Goal: Task Accomplishment & Management: Manage account settings

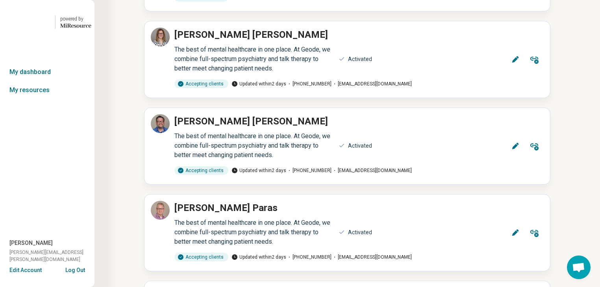
scroll to position [2173, 0]
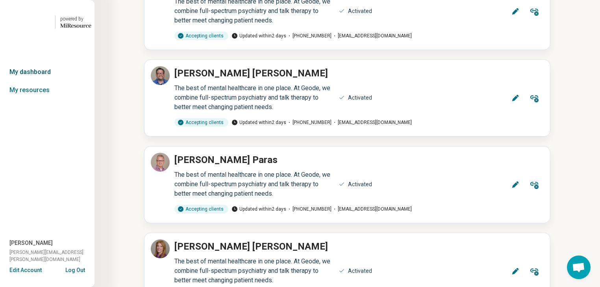
click at [35, 81] on link "My dashboard" at bounding box center [47, 72] width 94 height 18
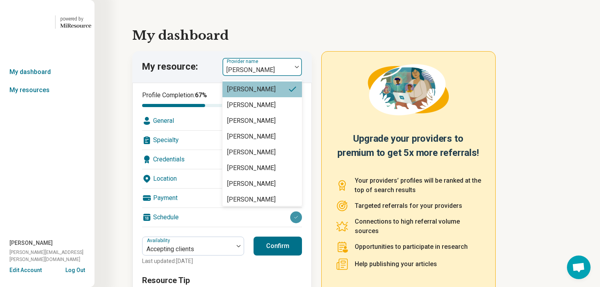
click at [299, 68] on img at bounding box center [297, 67] width 4 height 2
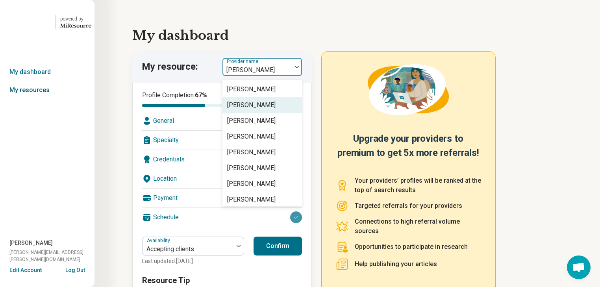
click at [31, 99] on link "My resources" at bounding box center [47, 90] width 94 height 18
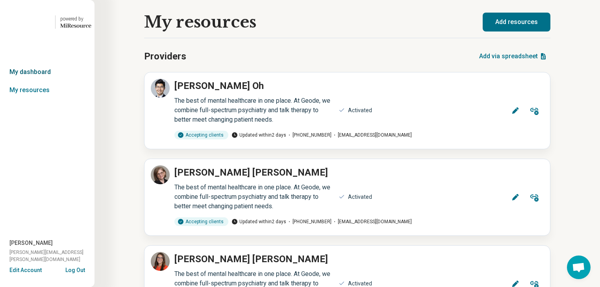
click at [38, 81] on link "My dashboard" at bounding box center [47, 72] width 94 height 18
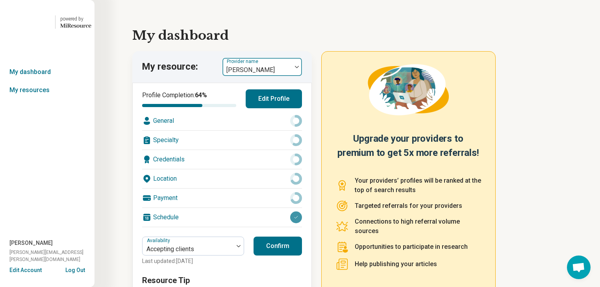
click at [299, 68] on img at bounding box center [297, 67] width 4 height 2
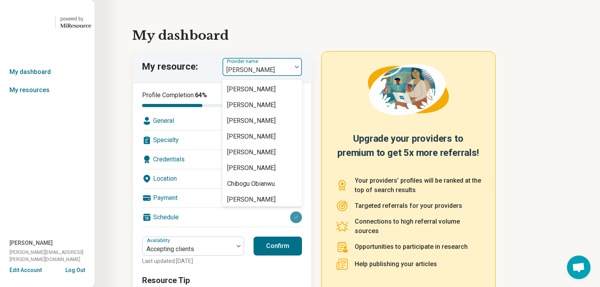
scroll to position [378, 0]
click at [257, 94] on div "[PERSON_NAME]" at bounding box center [251, 89] width 48 height 9
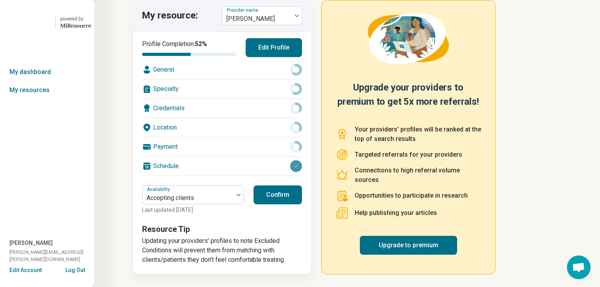
scroll to position [0, 0]
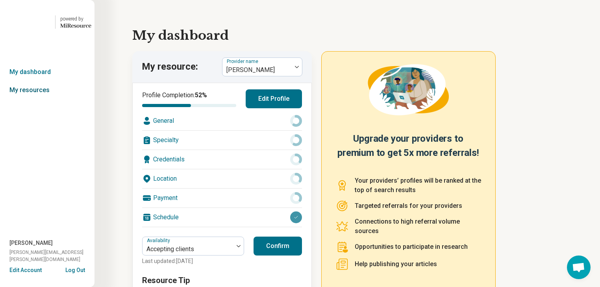
click at [28, 99] on link "My resources" at bounding box center [47, 90] width 94 height 18
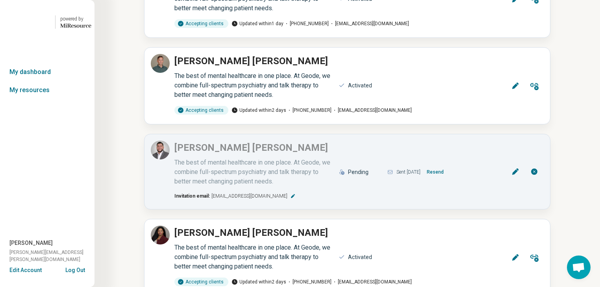
scroll to position [6866, 0]
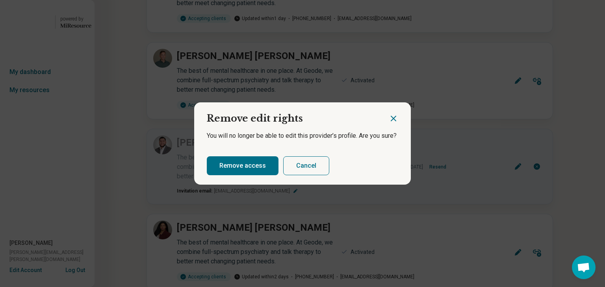
click at [329, 168] on button "Cancel" at bounding box center [306, 165] width 46 height 19
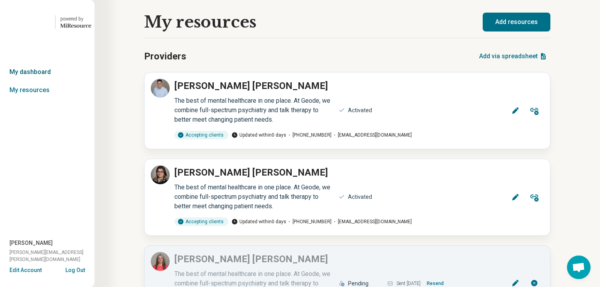
click at [28, 81] on link "My dashboard" at bounding box center [47, 72] width 94 height 18
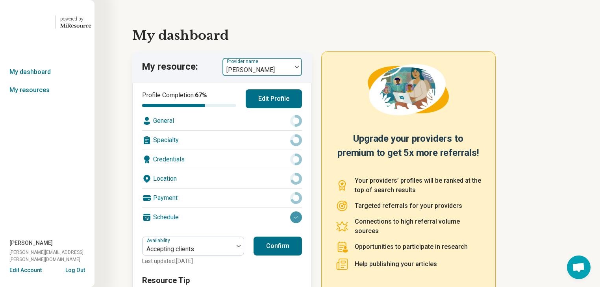
click at [298, 68] on div at bounding box center [297, 67] width 10 height 2
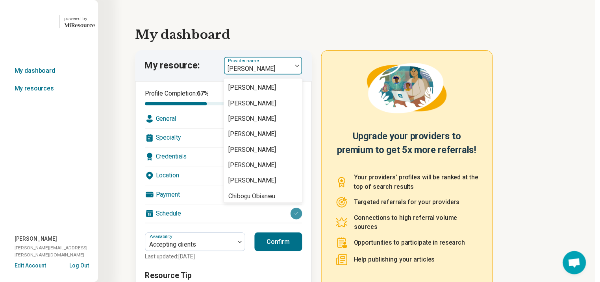
scroll to position [378, 0]
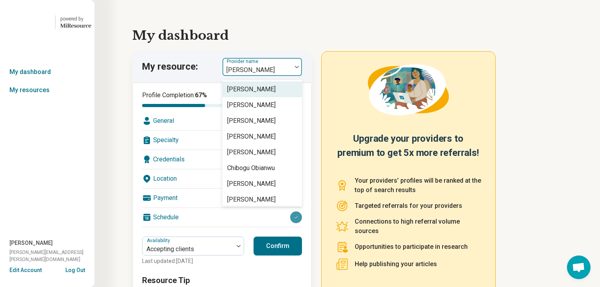
click at [256, 94] on div "[PERSON_NAME]" at bounding box center [251, 89] width 48 height 9
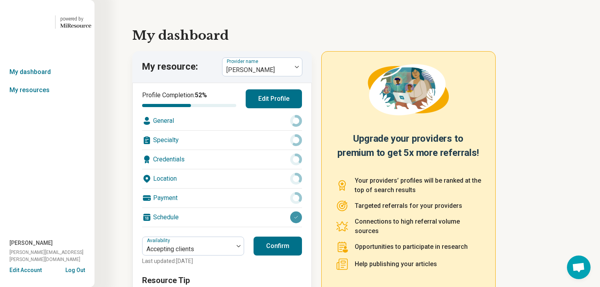
click at [273, 108] on button "Edit Profile" at bounding box center [274, 98] width 56 height 19
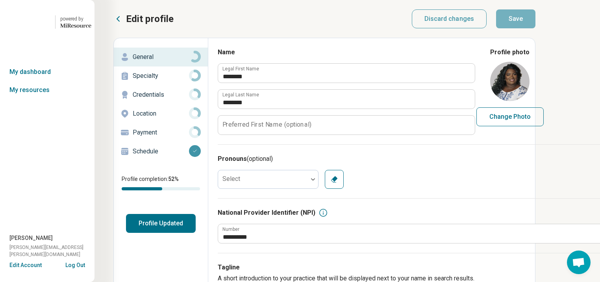
click at [181, 161] on link "Schedule" at bounding box center [161, 151] width 94 height 19
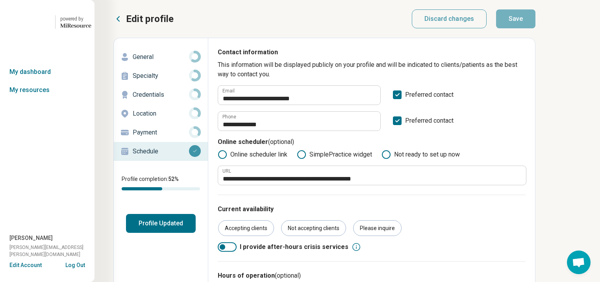
click at [391, 159] on icon at bounding box center [385, 154] width 9 height 9
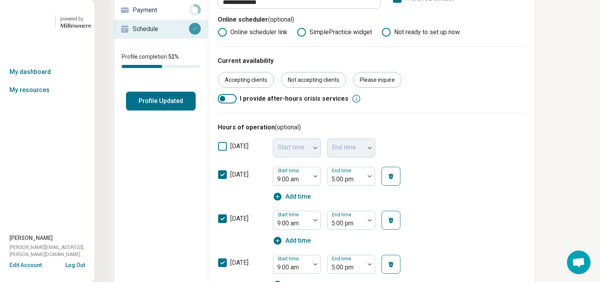
scroll to position [126, 0]
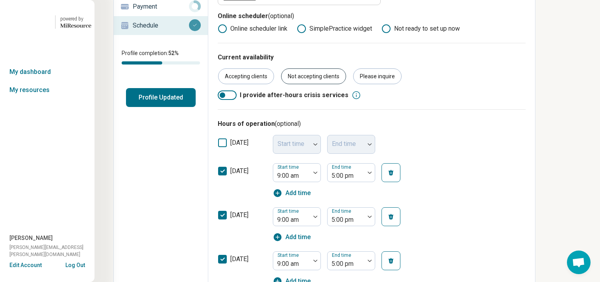
click at [346, 84] on div "Not accepting clients" at bounding box center [313, 76] width 65 height 16
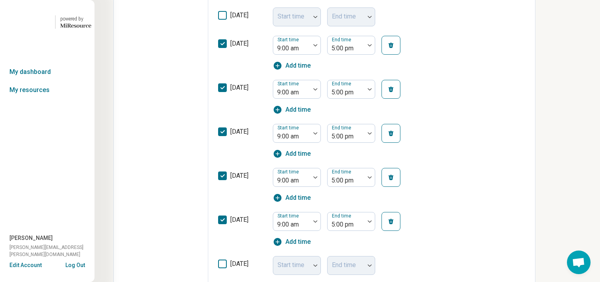
scroll to position [253, 0]
click at [400, 56] on button "button" at bounding box center [390, 46] width 19 height 19
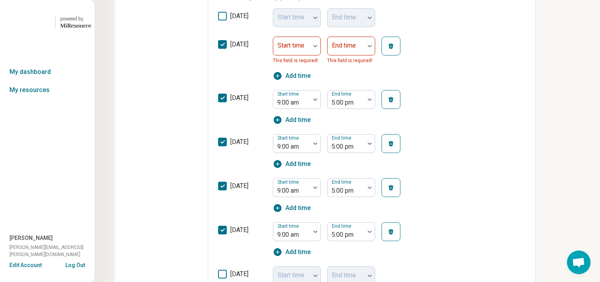
click at [394, 103] on icon "button" at bounding box center [391, 99] width 6 height 6
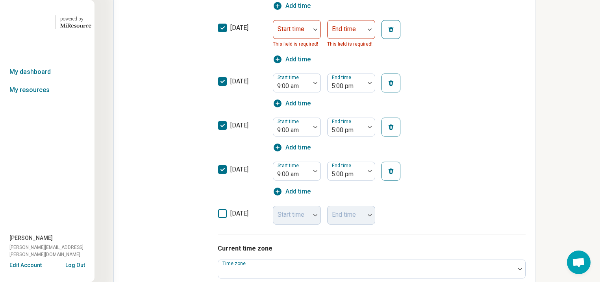
scroll to position [410, 0]
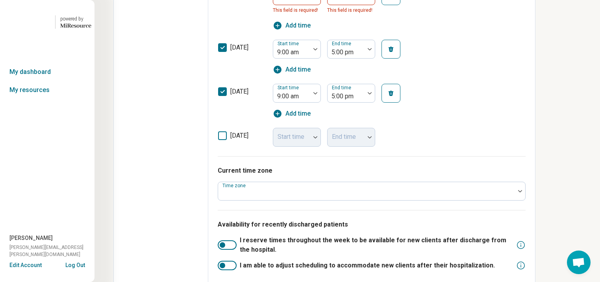
click at [400, 59] on button "button" at bounding box center [390, 49] width 19 height 19
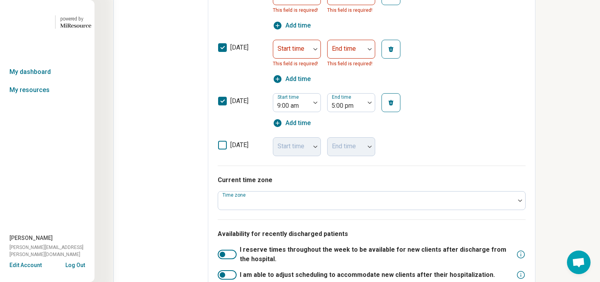
click at [394, 106] on icon "button" at bounding box center [391, 103] width 6 height 6
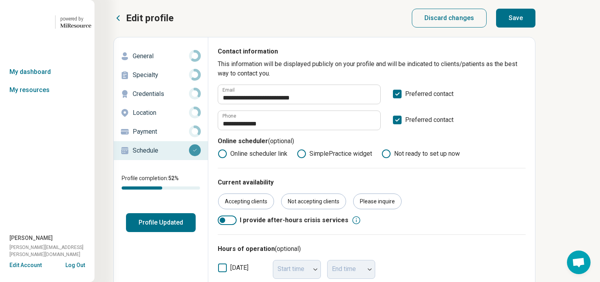
scroll to position [1, 39]
click at [393, 98] on icon at bounding box center [397, 94] width 9 height 9
click at [396, 121] on polyline at bounding box center [398, 120] width 4 height 2
click at [535, 22] on button "Save" at bounding box center [515, 18] width 39 height 19
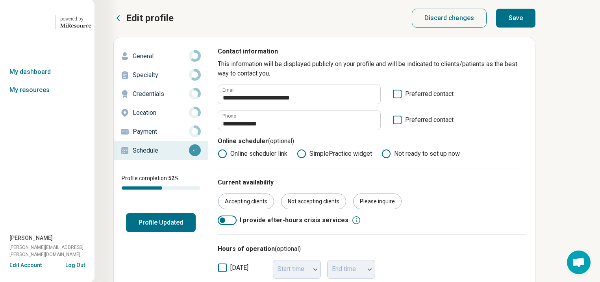
click at [535, 19] on button "Save" at bounding box center [515, 18] width 39 height 19
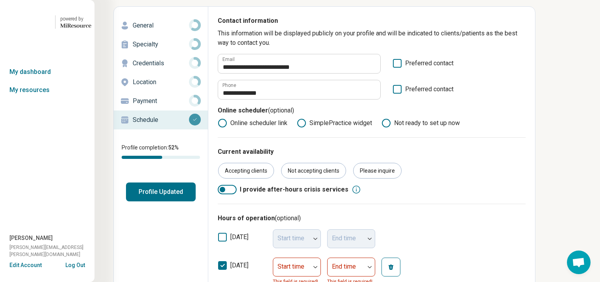
scroll to position [32, 39]
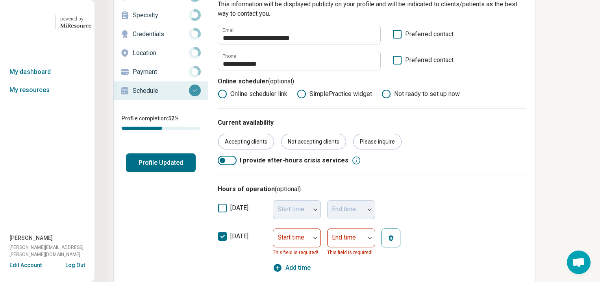
scroll to position [60, 39]
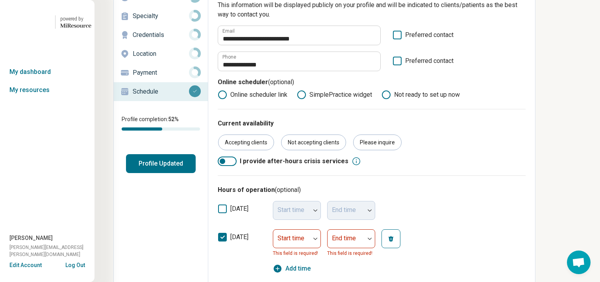
click at [133, 173] on button "Profile Updated" at bounding box center [161, 163] width 70 height 19
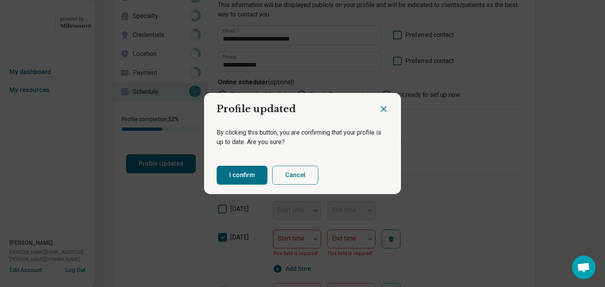
click at [233, 185] on button "I confirm" at bounding box center [242, 175] width 51 height 19
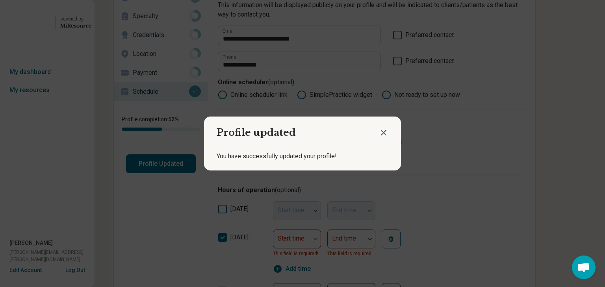
click at [381, 130] on icon "Close dialog" at bounding box center [383, 132] width 5 height 5
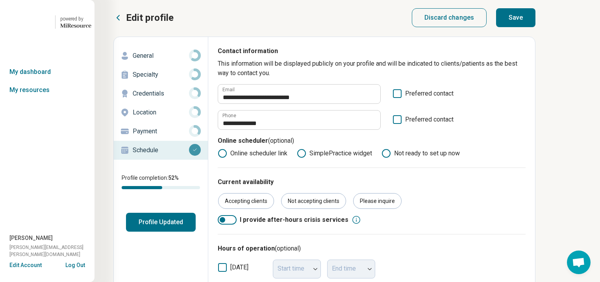
scroll to position [0, 39]
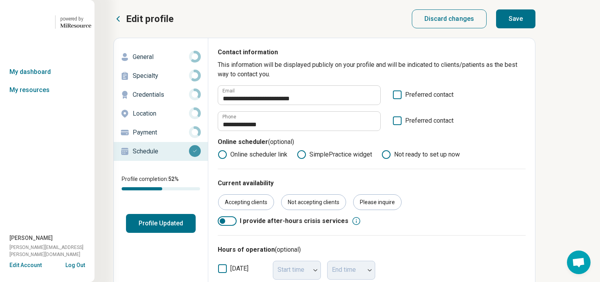
click at [133, 62] on p "General" at bounding box center [161, 56] width 56 height 9
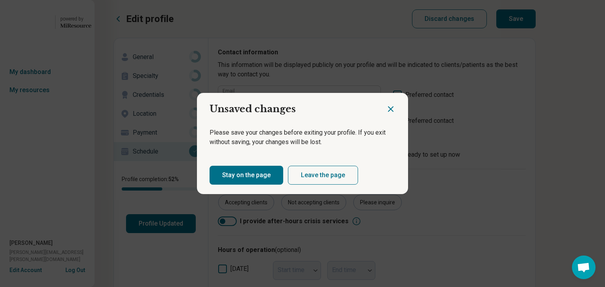
click at [280, 185] on button "Stay on the page" at bounding box center [246, 175] width 74 height 19
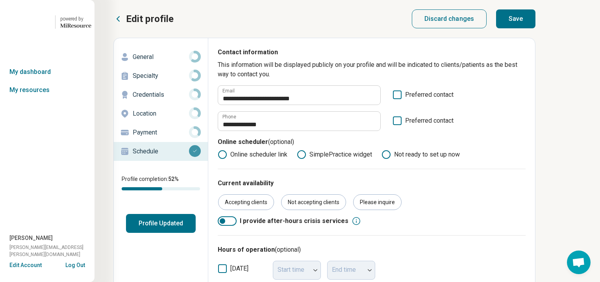
click at [535, 24] on button "Save" at bounding box center [515, 18] width 39 height 19
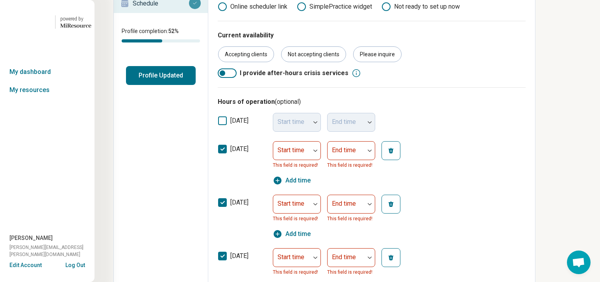
scroll to position [220, 39]
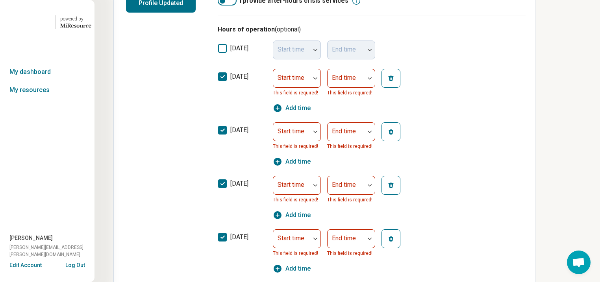
click at [218, 81] on icon at bounding box center [222, 76] width 9 height 9
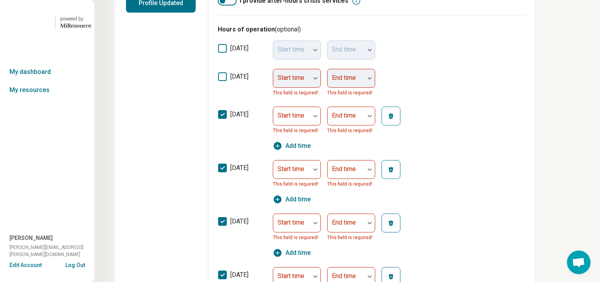
click at [218, 119] on icon at bounding box center [222, 114] width 9 height 9
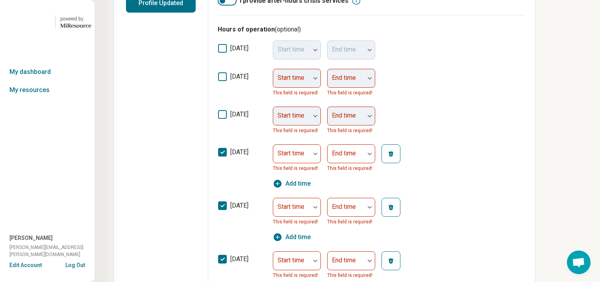
click at [218, 157] on icon at bounding box center [222, 152] width 9 height 9
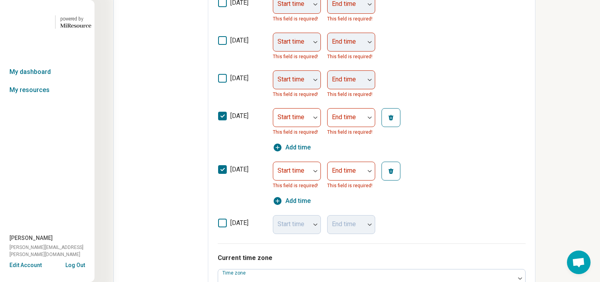
scroll to position [346, 39]
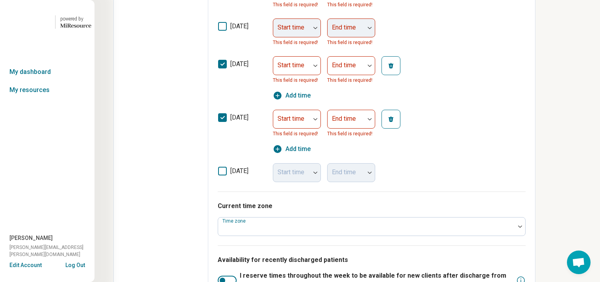
click at [218, 68] on icon at bounding box center [222, 64] width 9 height 9
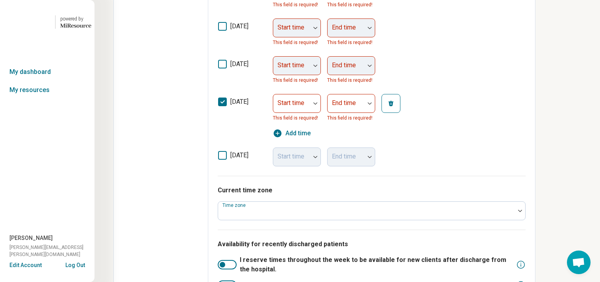
scroll to position [6, 0]
click at [218, 106] on icon at bounding box center [222, 102] width 9 height 9
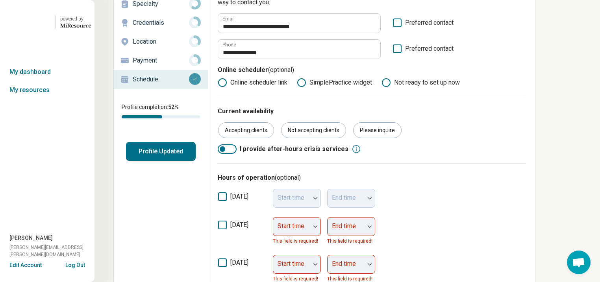
scroll to position [0, 39]
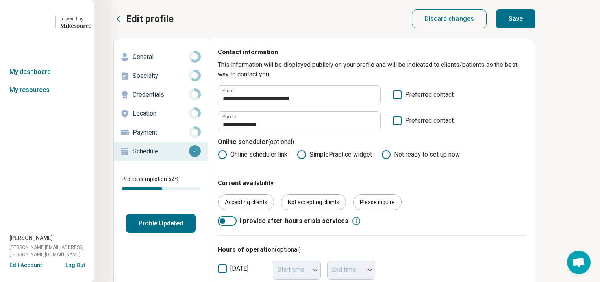
click at [535, 22] on button "Save" at bounding box center [515, 18] width 39 height 19
click at [133, 62] on p "General" at bounding box center [161, 56] width 56 height 9
type textarea "*"
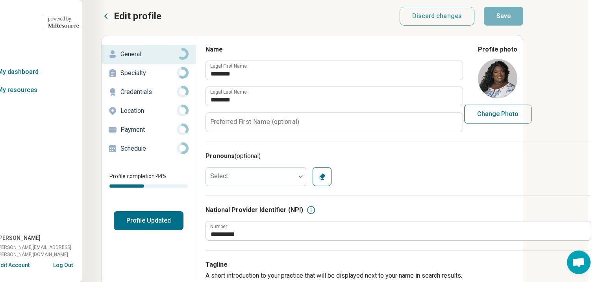
scroll to position [0, 39]
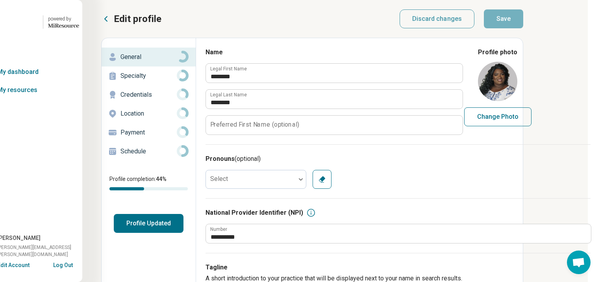
click at [101, 24] on icon at bounding box center [105, 18] width 9 height 9
